Goal: Transaction & Acquisition: Book appointment/travel/reservation

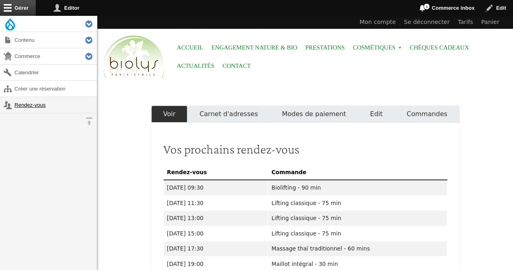
click at [18, 105] on link "Rendez-vous" at bounding box center [48, 105] width 97 height 16
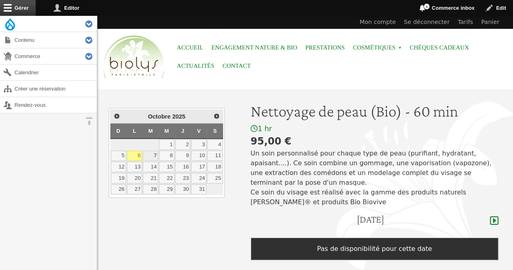
click at [153, 152] on link "7" at bounding box center [150, 156] width 15 height 11
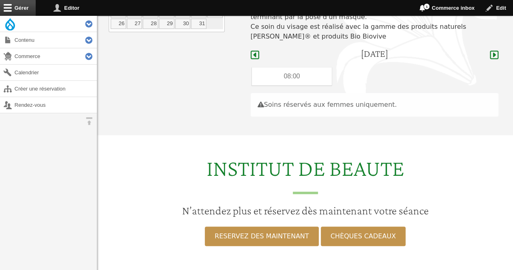
click at [153, 152] on div "User menu Mon compte Se déconnecter Tarifs Panier Accueil Engagement Nature & B…" at bounding box center [305, 181] width 416 height 662
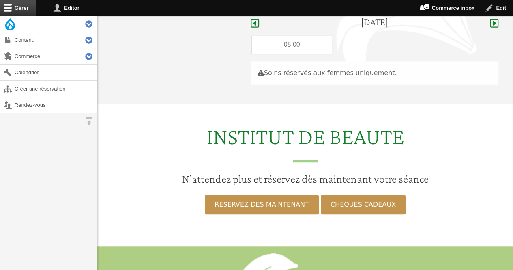
scroll to position [203, 0]
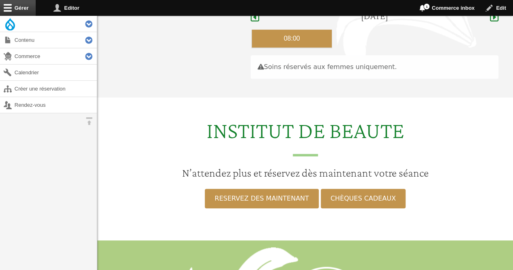
click at [261, 30] on div "08:00" at bounding box center [292, 39] width 80 height 18
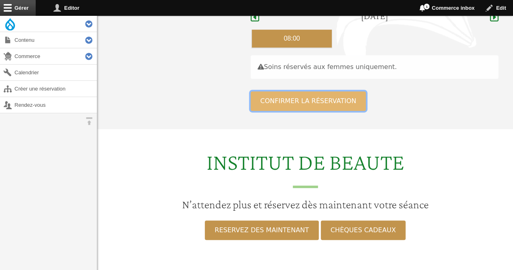
click at [265, 91] on button "Confirmer la réservation" at bounding box center [309, 100] width 116 height 19
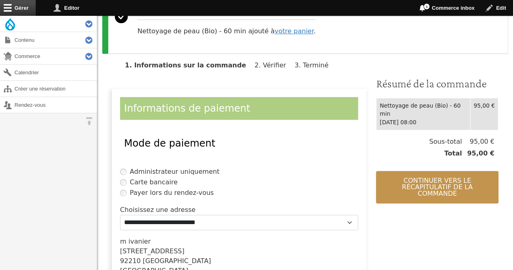
scroll to position [111, 0]
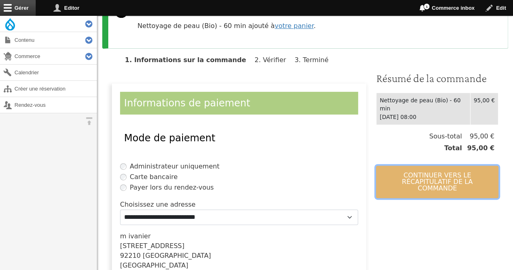
click at [445, 168] on button "Continuer vers le récapitulatif de la commande" at bounding box center [437, 182] width 123 height 32
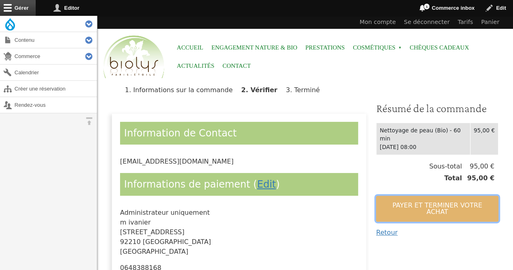
click at [426, 196] on button "Payer et terminer votre achat" at bounding box center [437, 209] width 123 height 26
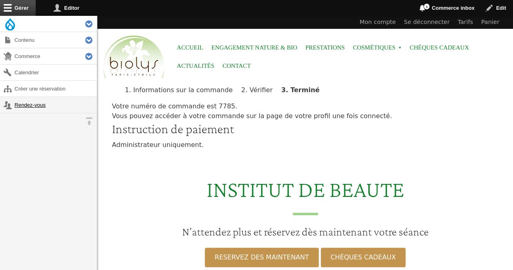
click at [19, 105] on link "Rendez-vous" at bounding box center [48, 105] width 97 height 16
